Goal: Information Seeking & Learning: Learn about a topic

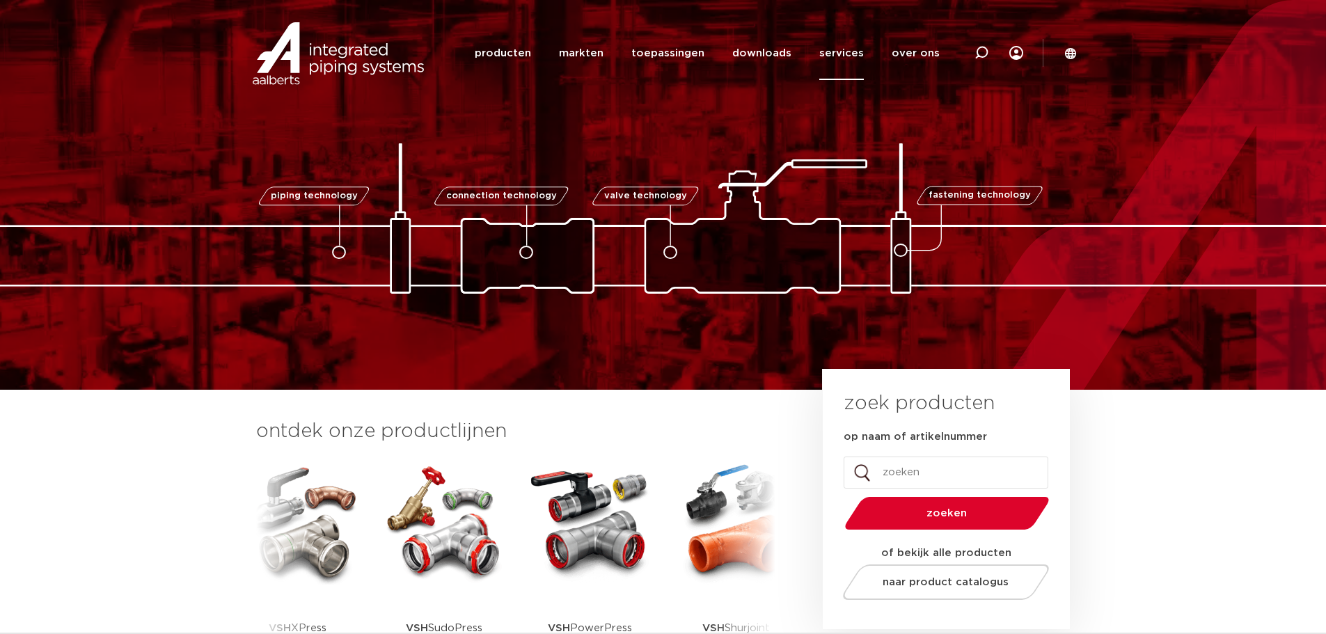
click at [838, 53] on link "services" at bounding box center [841, 53] width 45 height 54
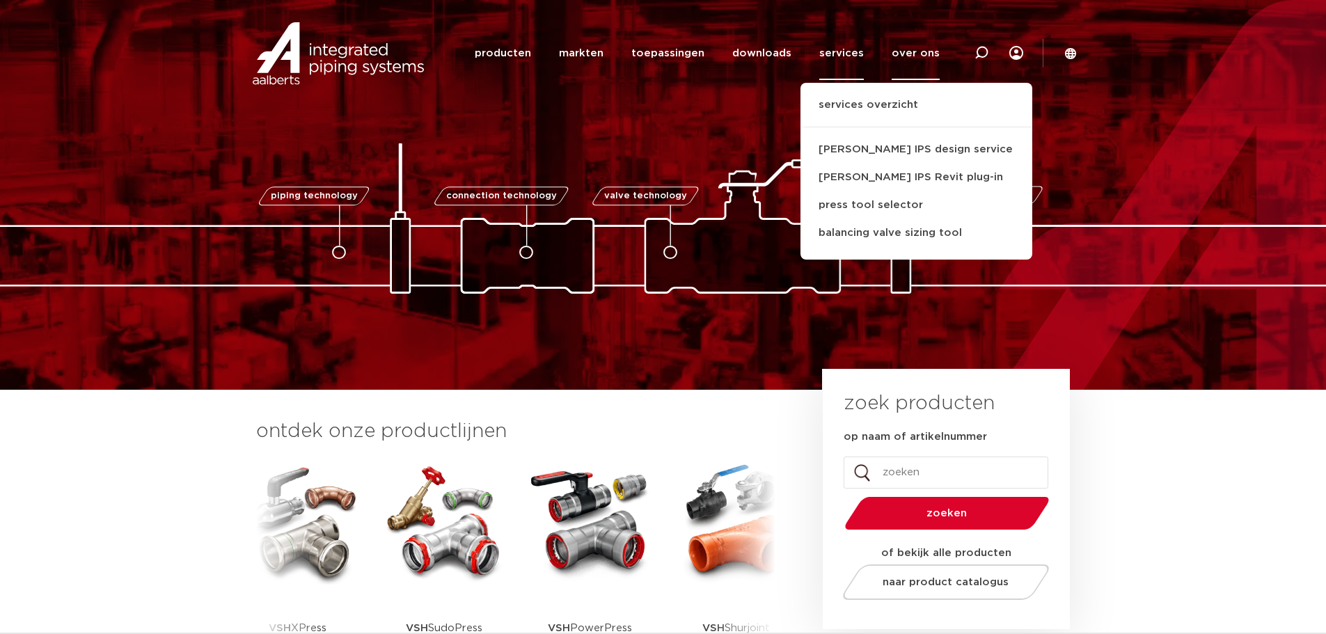
click at [914, 53] on link "over ons" at bounding box center [915, 53] width 48 height 54
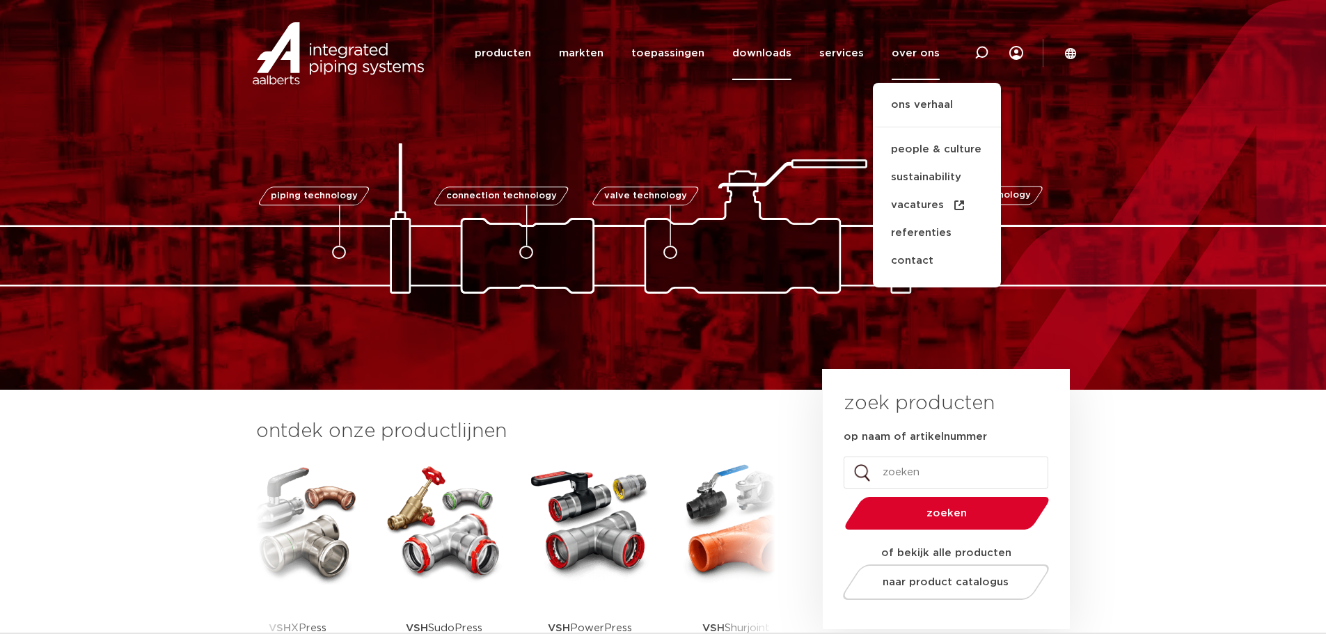
click at [791, 54] on link "downloads" at bounding box center [761, 53] width 59 height 54
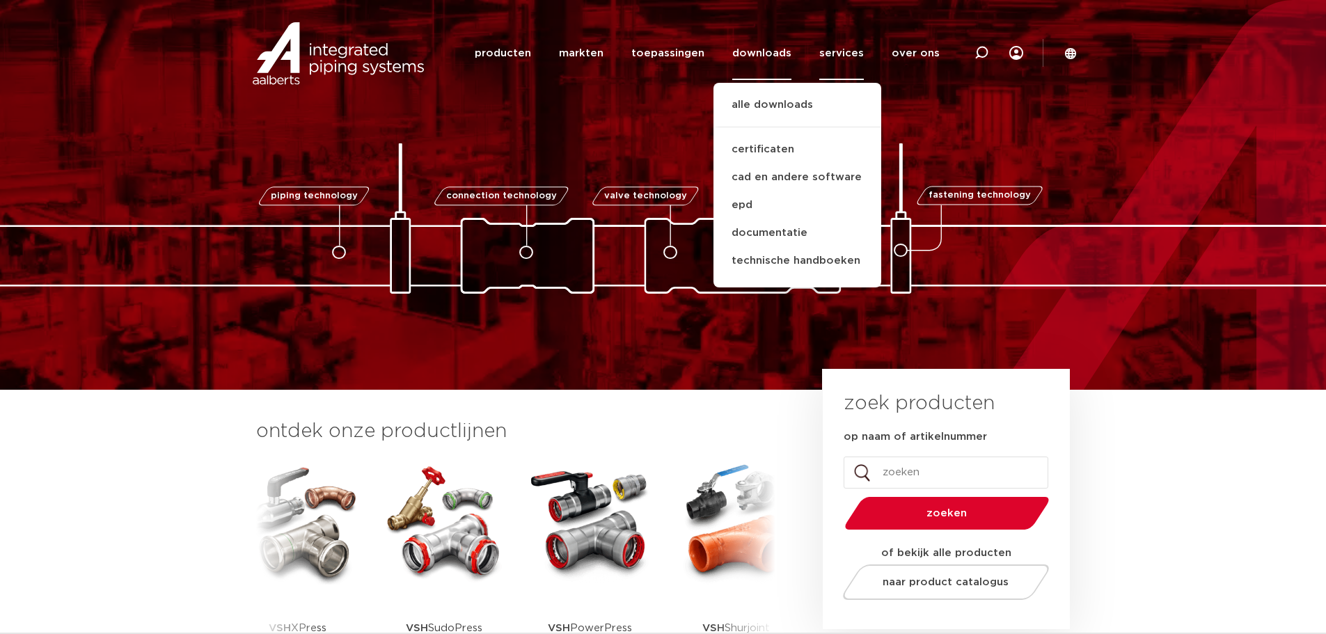
click at [850, 51] on link "services" at bounding box center [841, 53] width 45 height 54
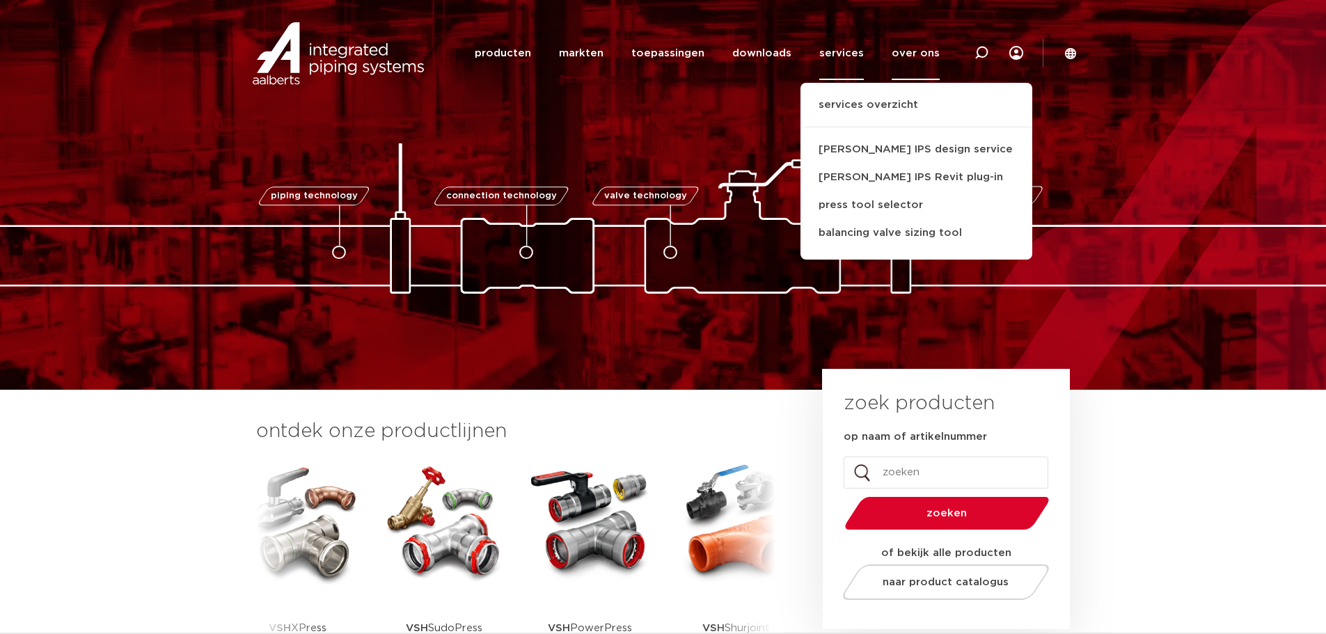
click at [914, 61] on link "over ons" at bounding box center [915, 53] width 48 height 54
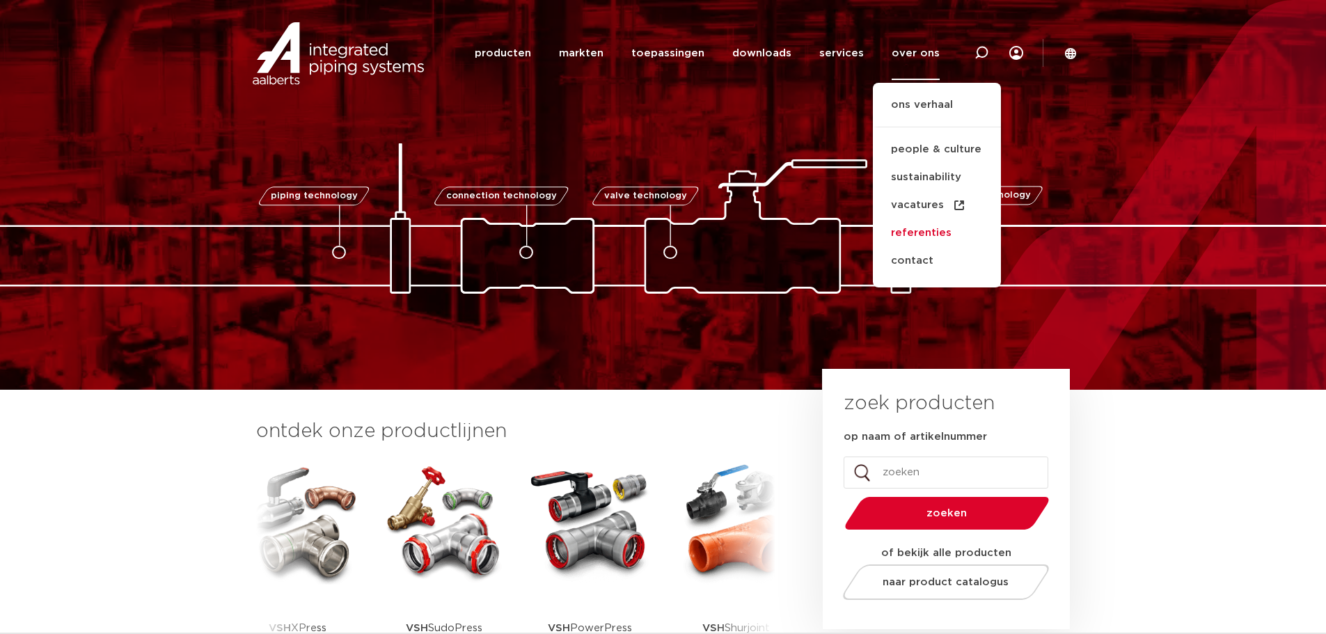
click at [915, 232] on link "referenties" at bounding box center [937, 233] width 128 height 28
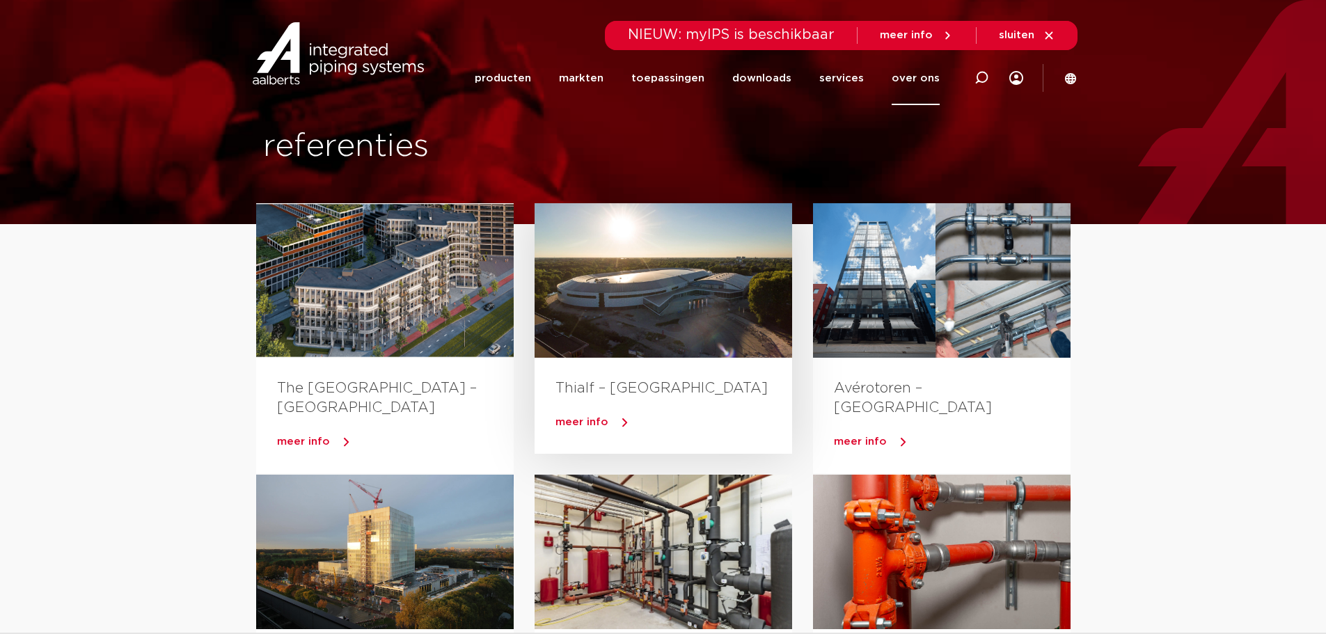
click at [676, 285] on div at bounding box center [662, 280] width 257 height 154
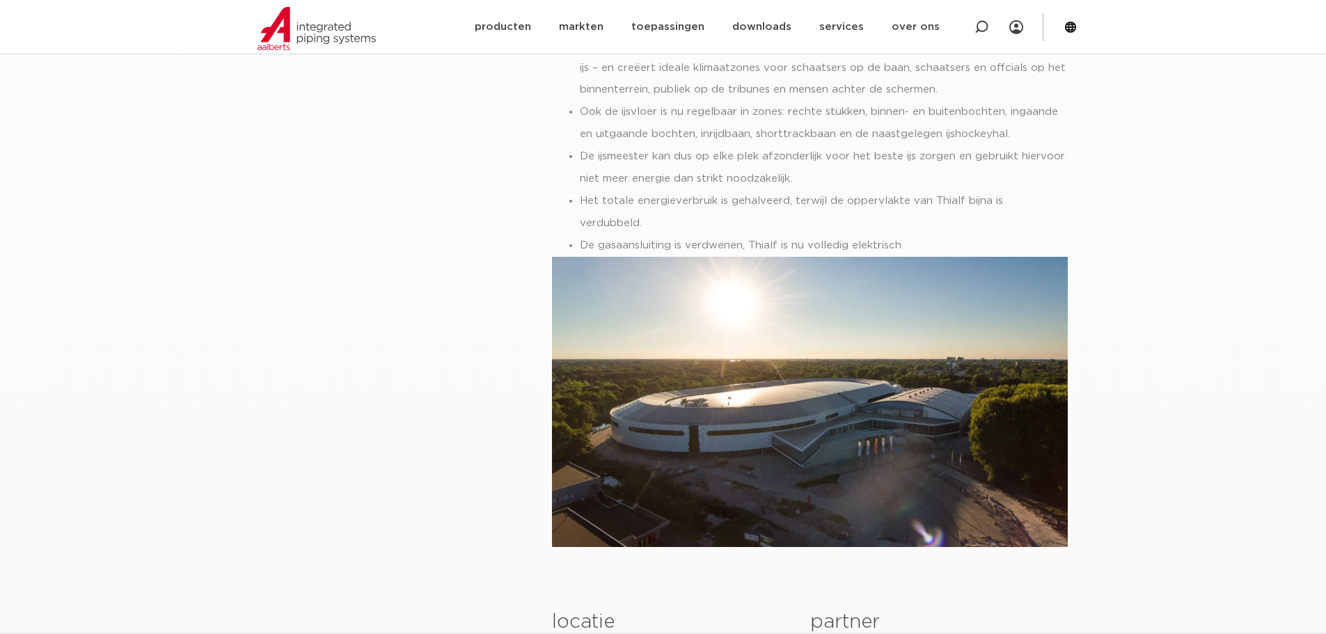
scroll to position [1252, 0]
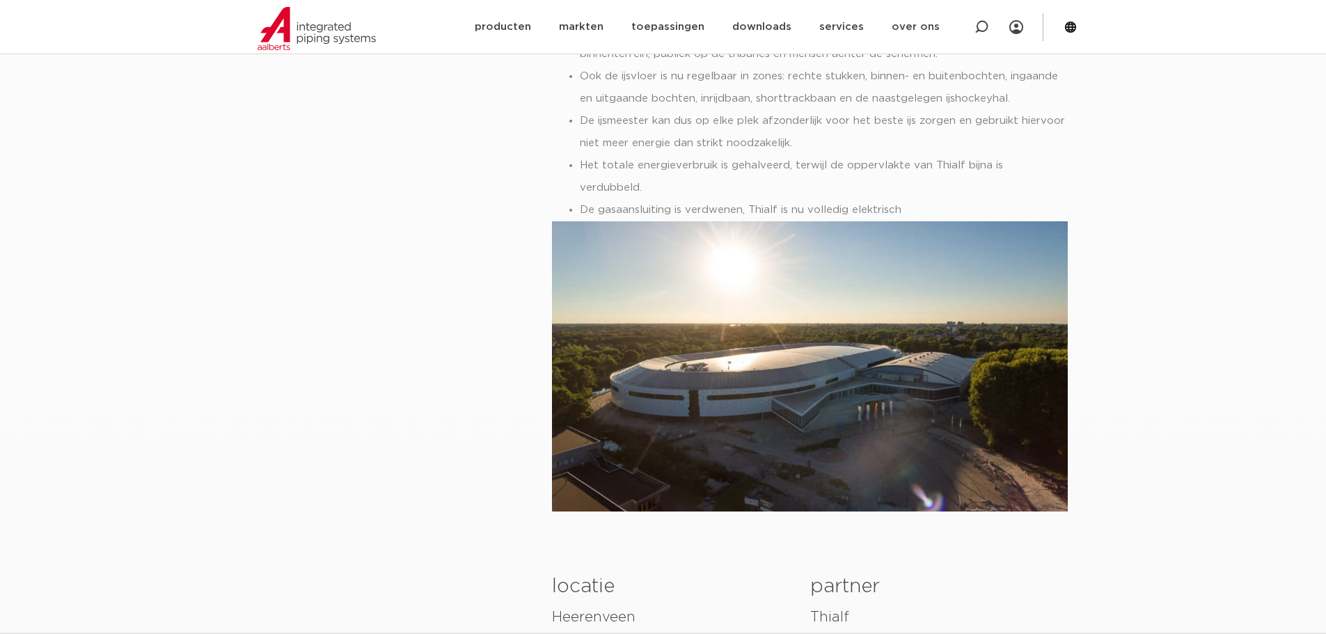
click at [757, 310] on img at bounding box center [810, 366] width 516 height 290
drag, startPoint x: 757, startPoint y: 310, endPoint x: 396, endPoint y: 275, distance: 362.9
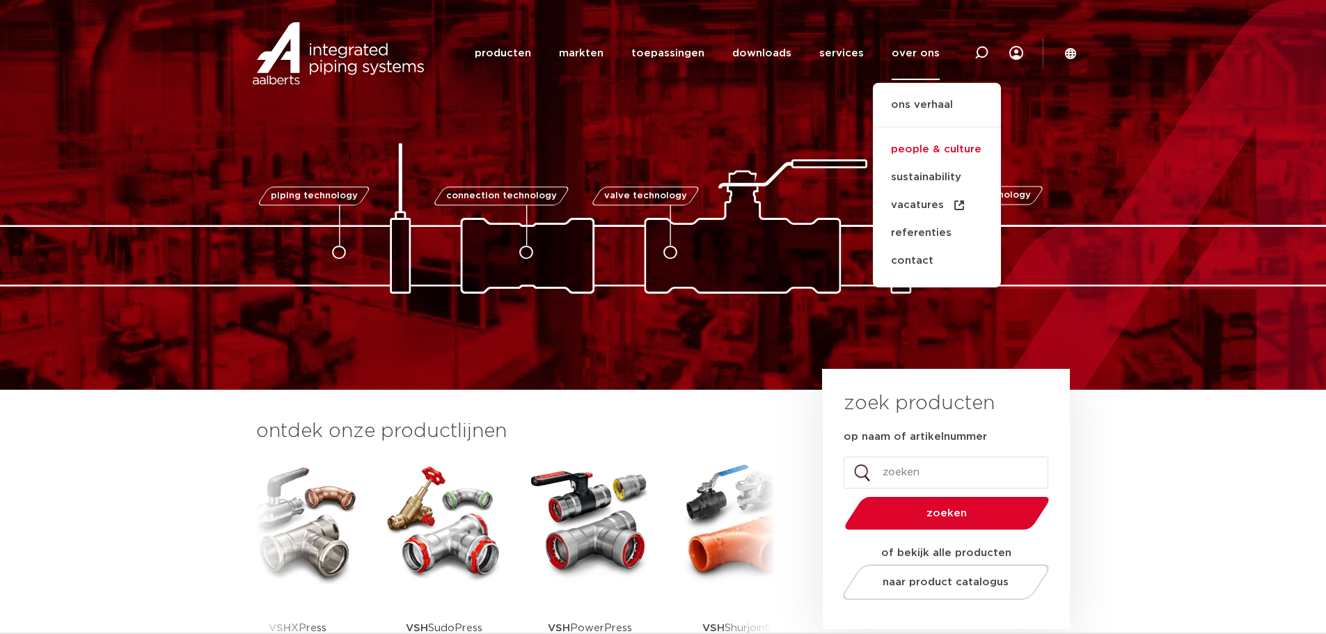
click at [931, 150] on link "people & culture" at bounding box center [937, 150] width 128 height 28
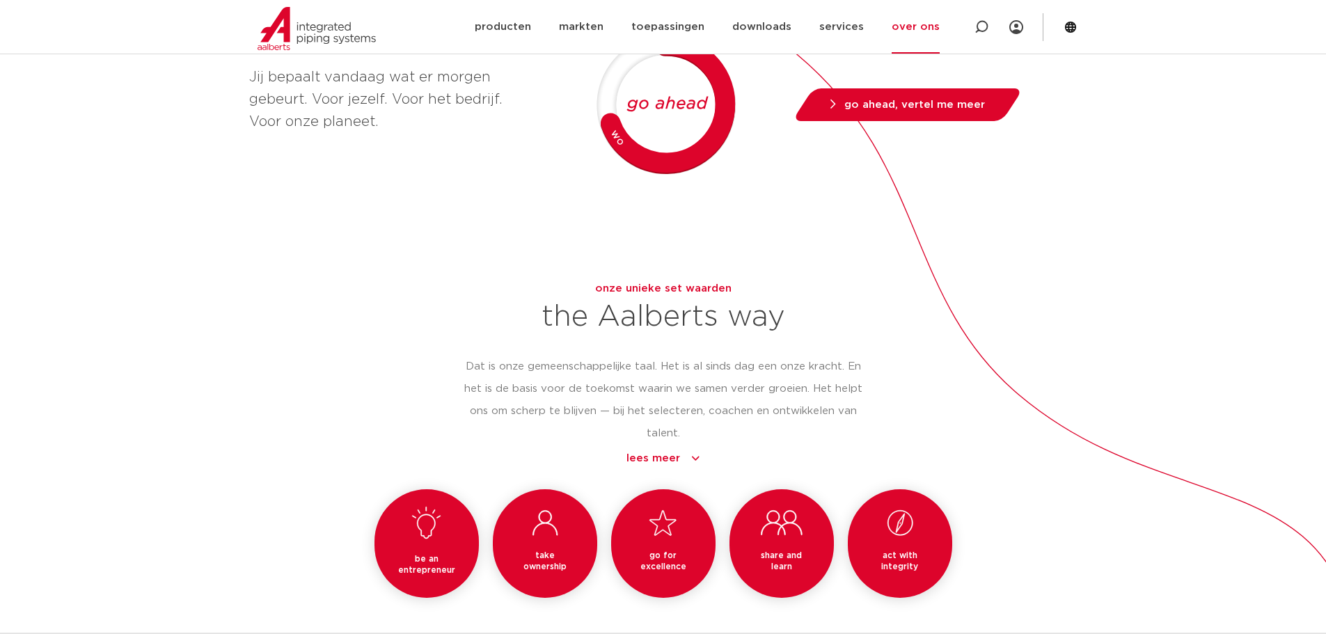
scroll to position [1044, 0]
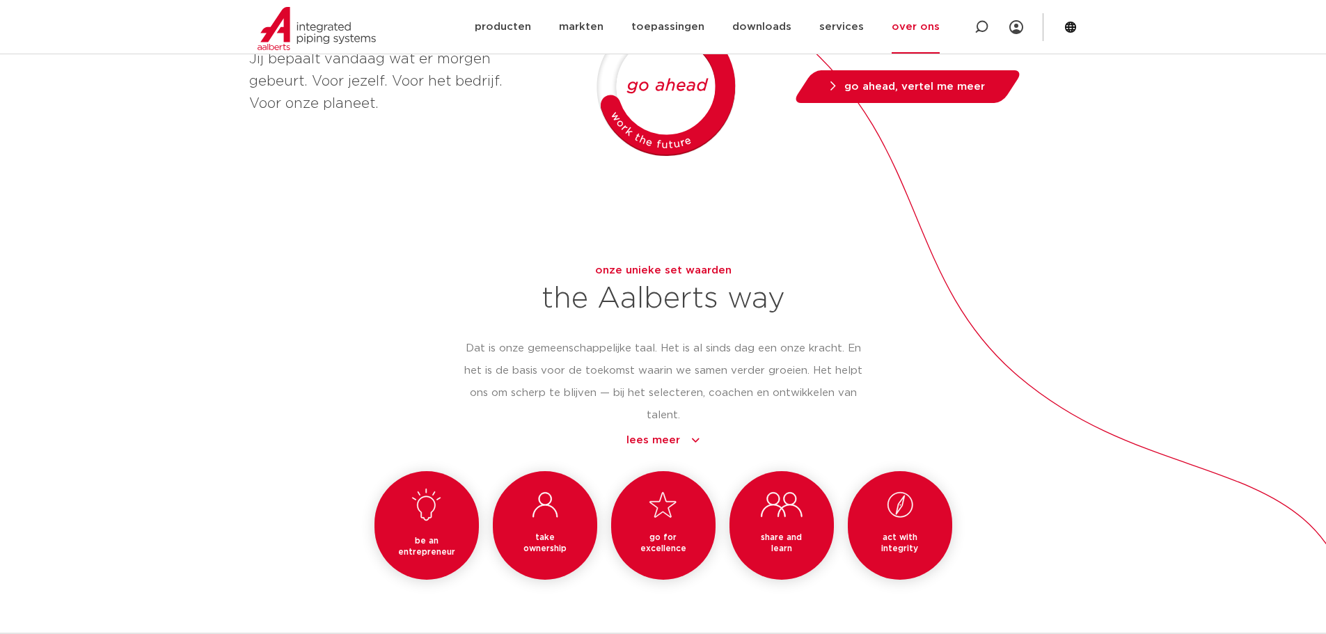
click at [693, 432] on link "lees meer" at bounding box center [662, 440] width 399 height 17
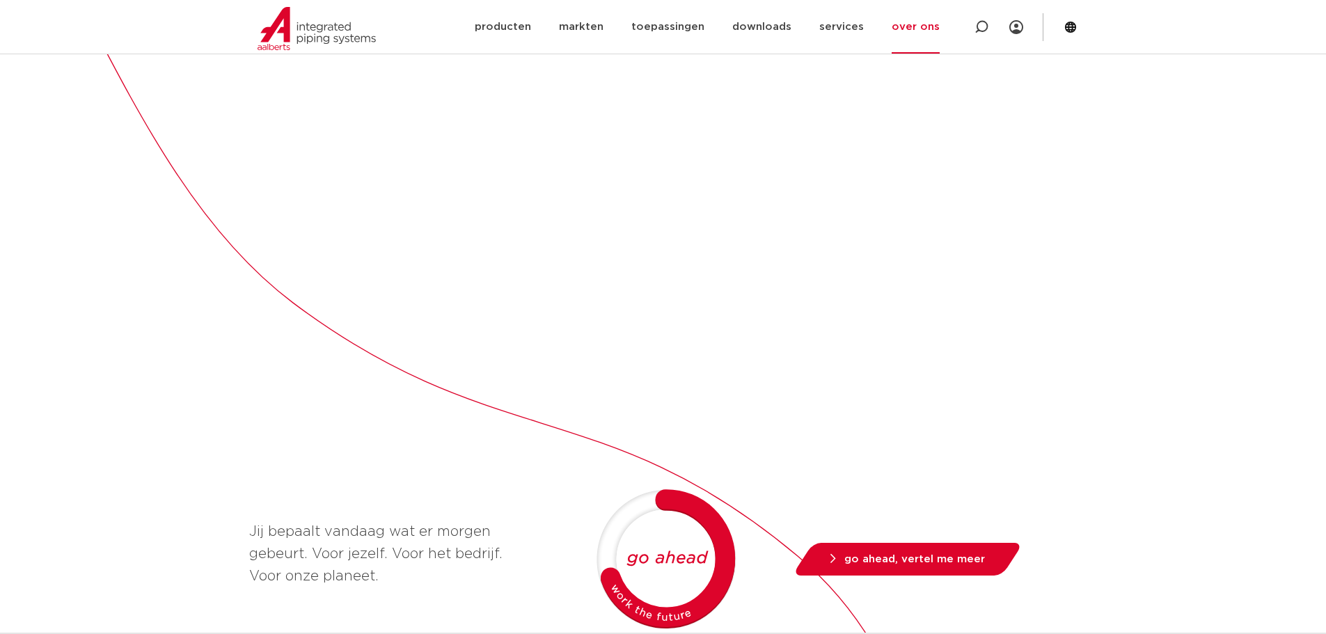
scroll to position [905, 0]
